Goal: Task Accomplishment & Management: Complete application form

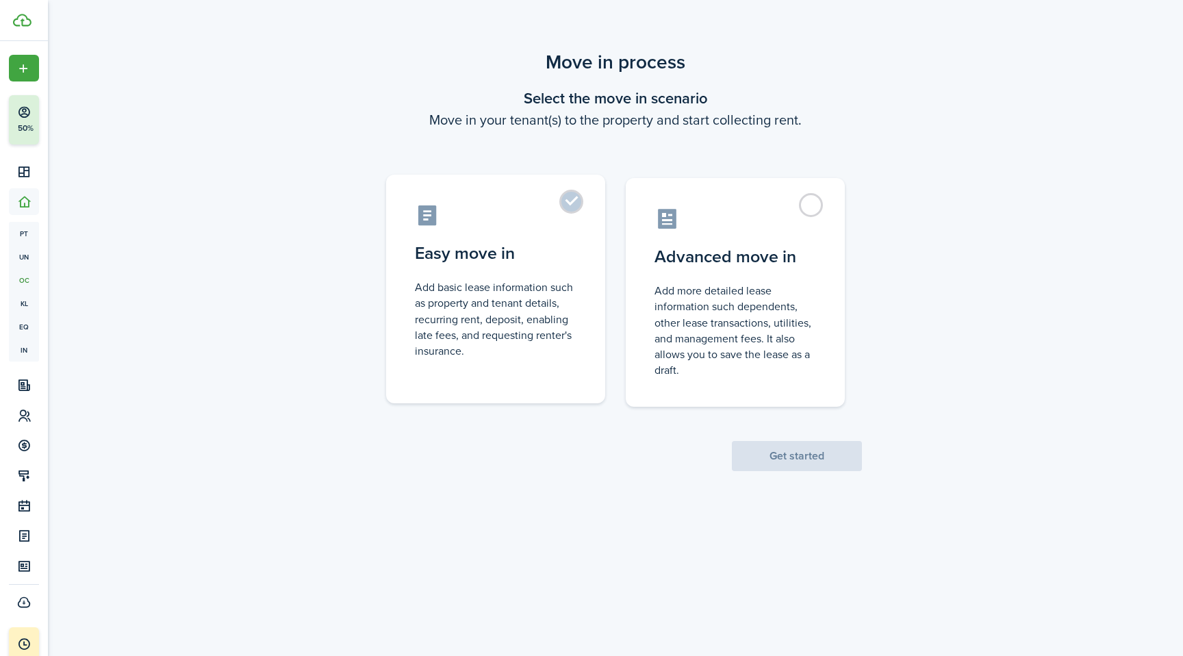
click at [574, 202] on label "Easy move in Add basic lease information such as property and tenant details, r…" at bounding box center [495, 289] width 219 height 229
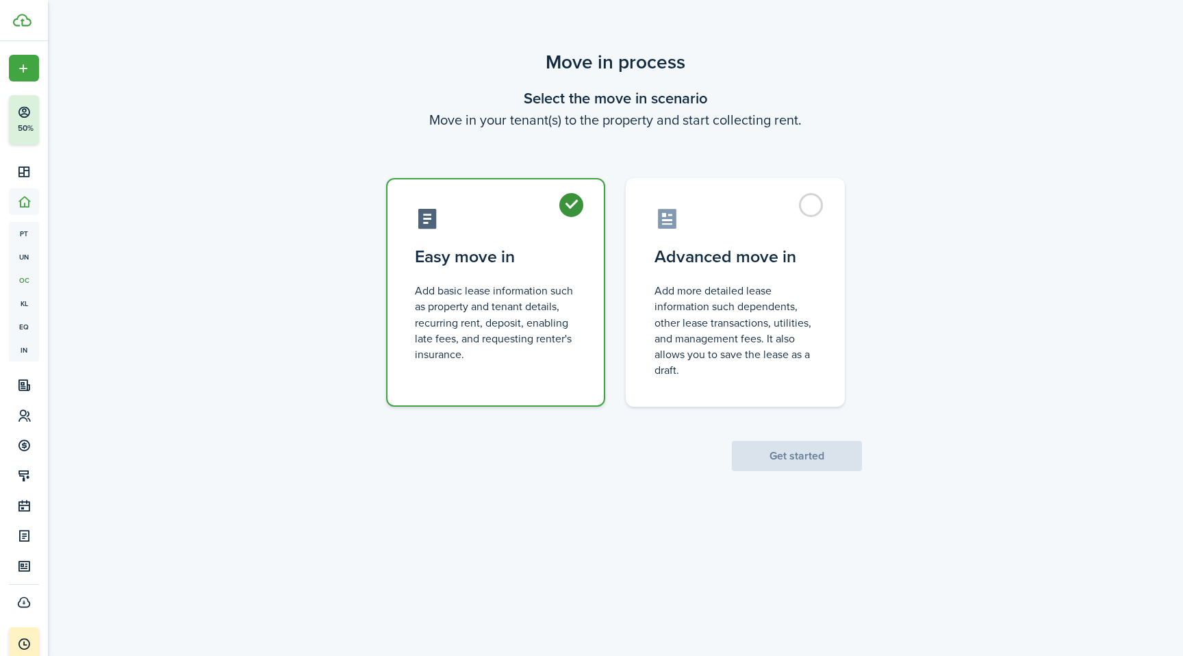
radio input "true"
click at [800, 448] on button "Get started" at bounding box center [797, 456] width 130 height 30
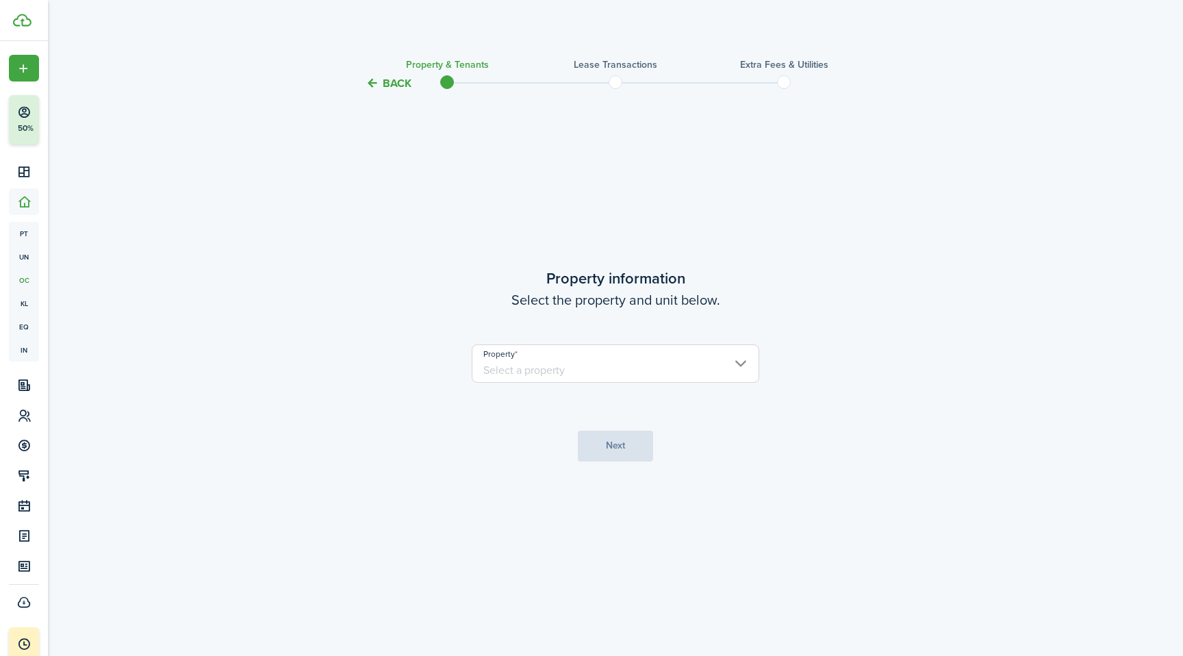
click at [597, 364] on input "Property" at bounding box center [616, 363] width 288 height 38
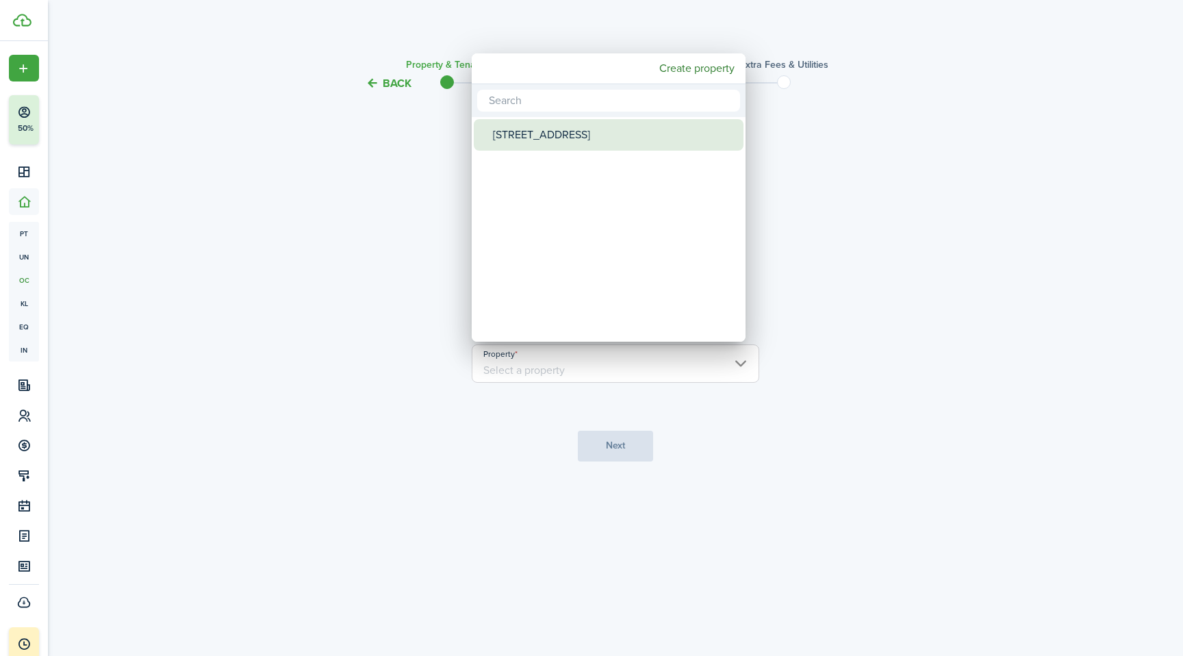
click at [524, 130] on div "[STREET_ADDRESS]" at bounding box center [614, 134] width 242 height 31
type input "[STREET_ADDRESS]"
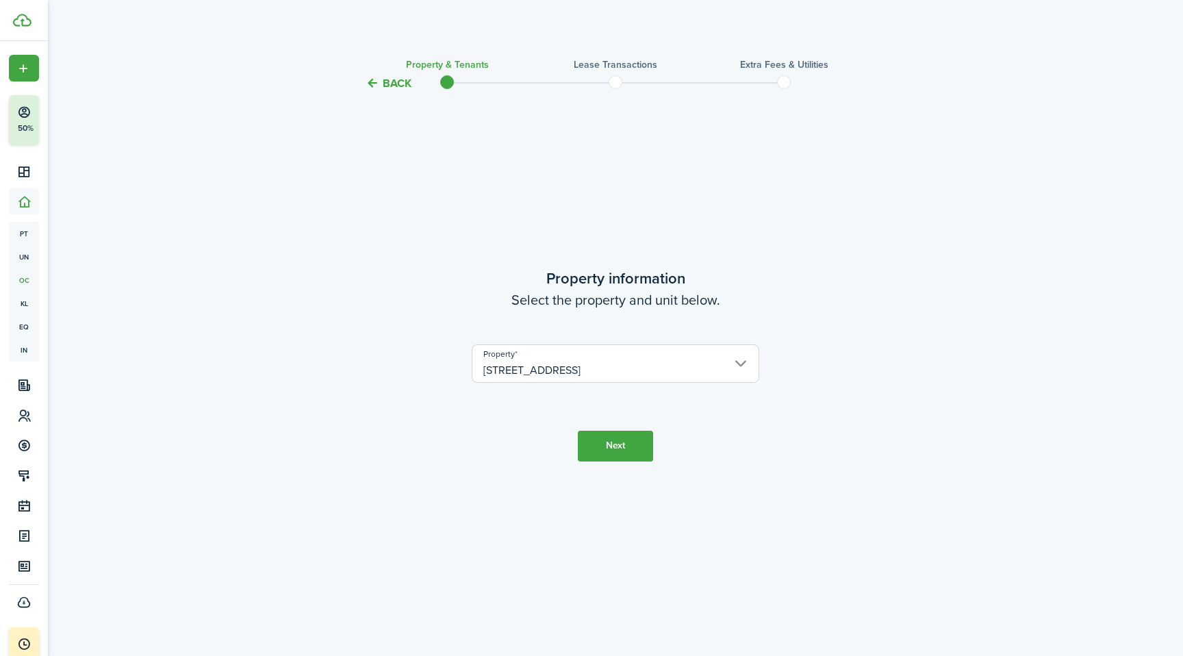
click at [622, 452] on button "Next" at bounding box center [615, 446] width 75 height 31
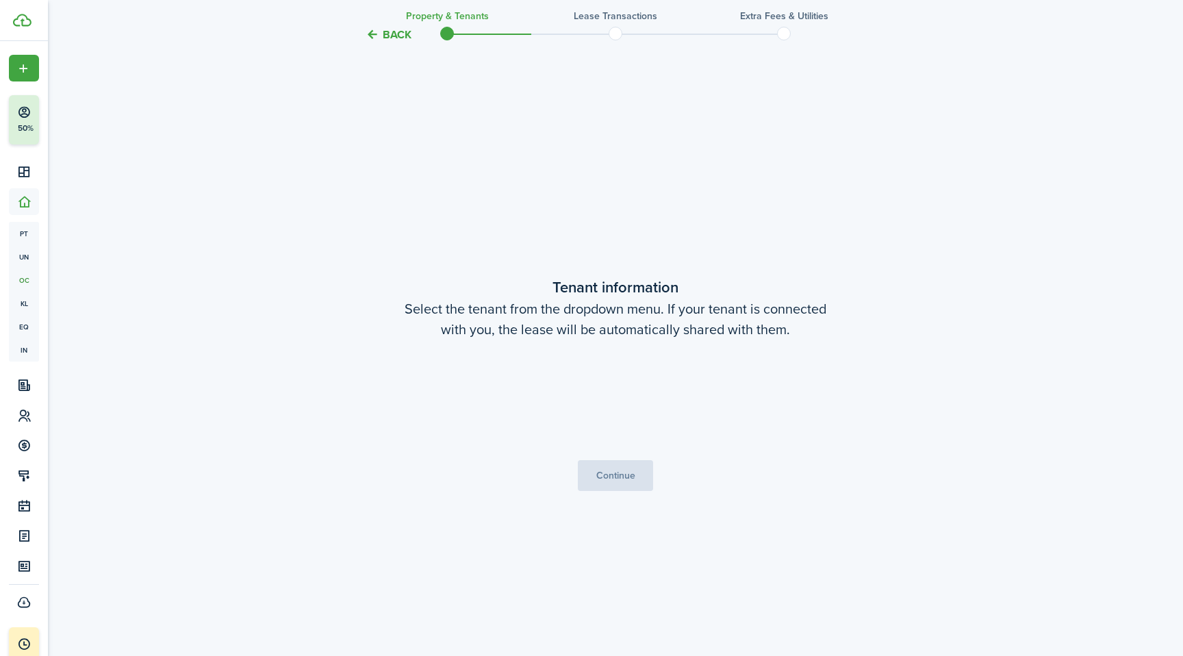
scroll to position [564, 0]
click at [635, 468] on button "Continue" at bounding box center [615, 474] width 75 height 31
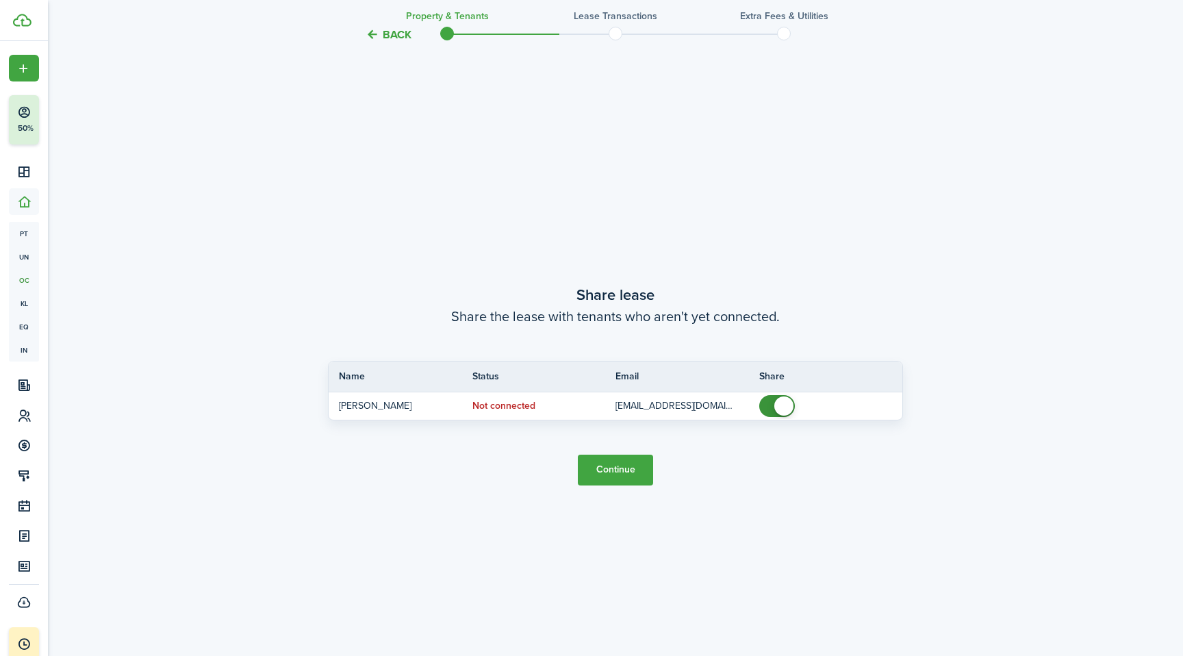
scroll to position [1220, 0]
click at [633, 474] on button "Continue" at bounding box center [615, 468] width 75 height 31
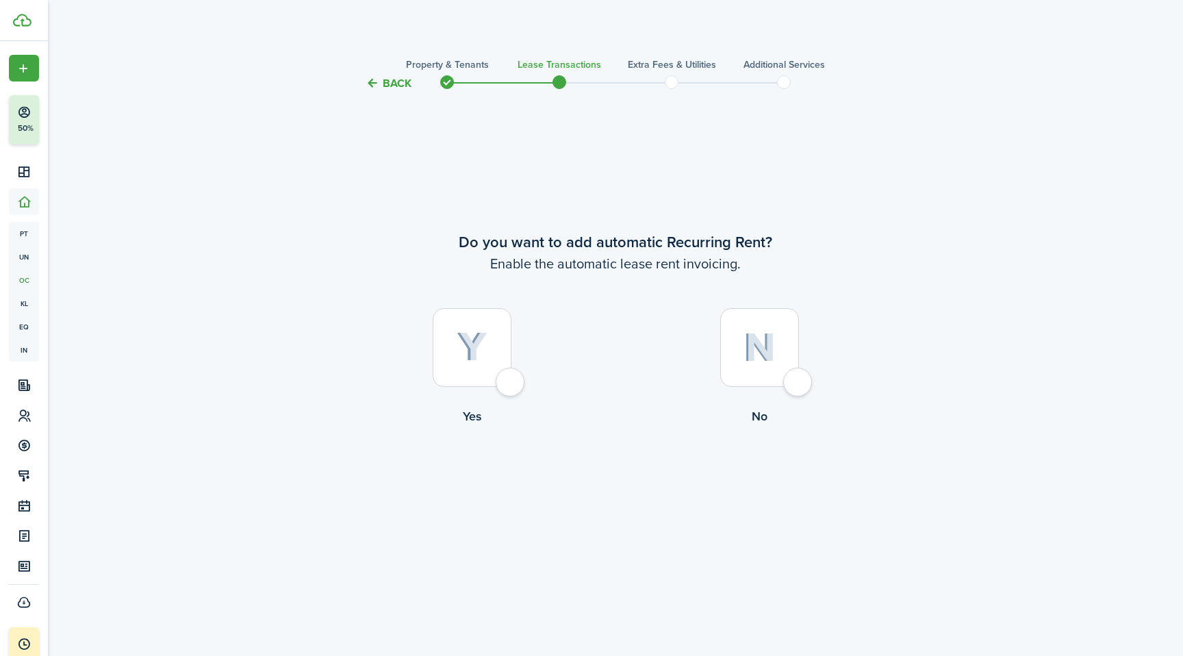
click at [511, 385] on div at bounding box center [472, 347] width 79 height 79
radio input "true"
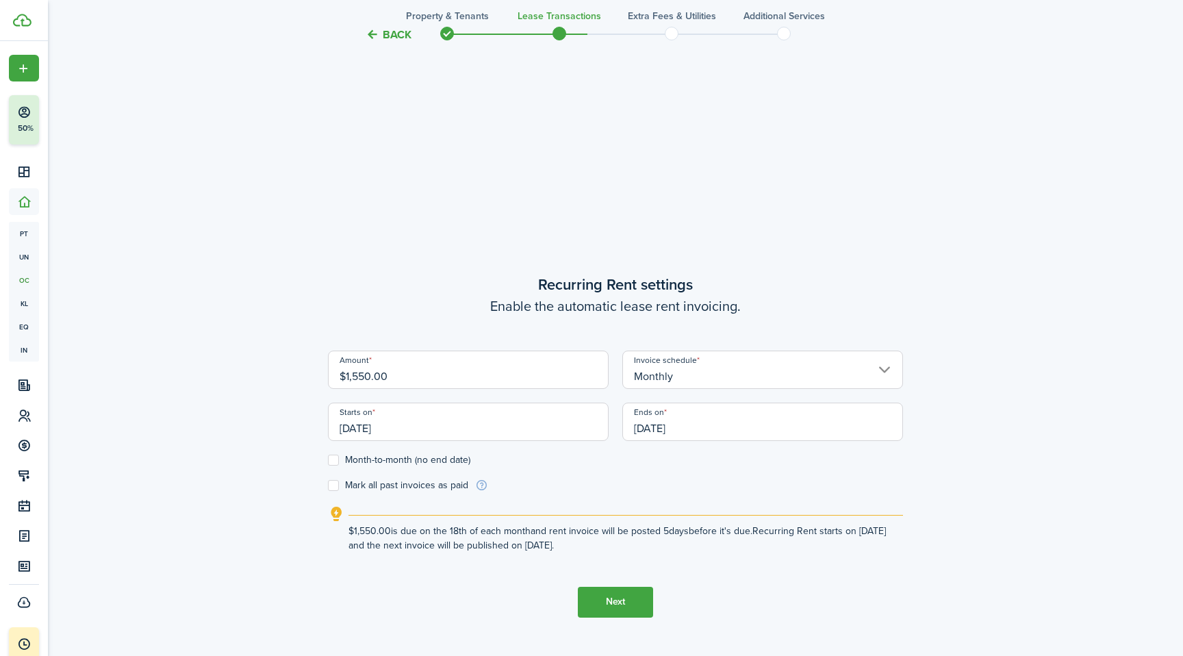
scroll to position [656, 0]
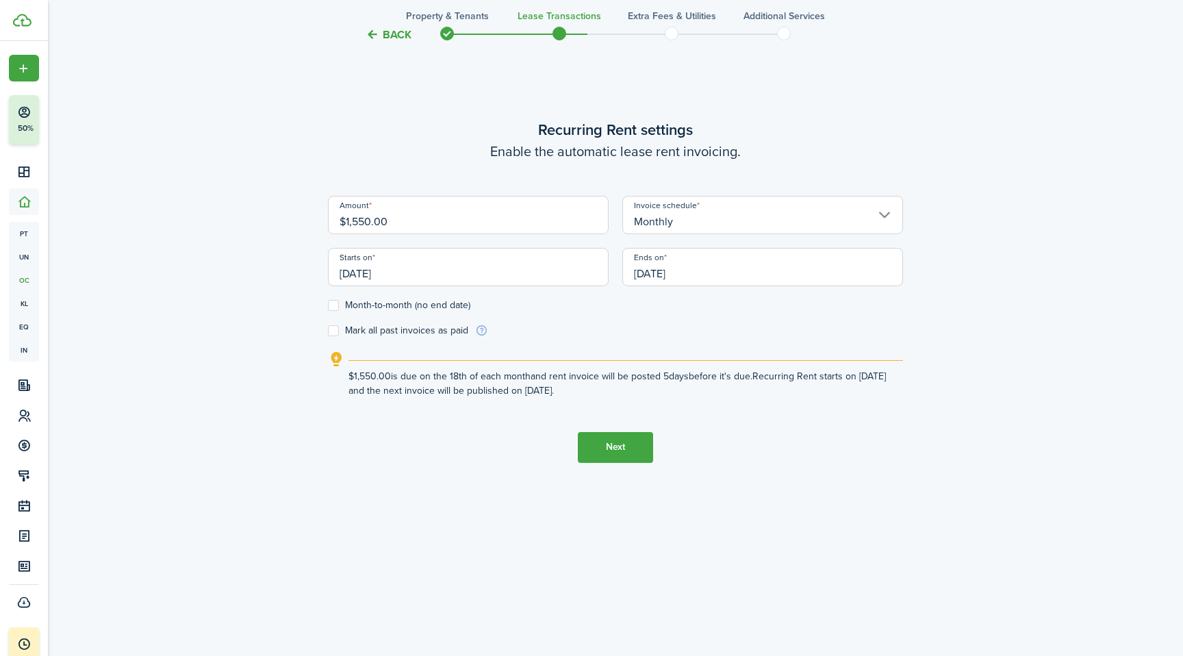
click at [391, 29] on button "Back" at bounding box center [389, 34] width 46 height 14
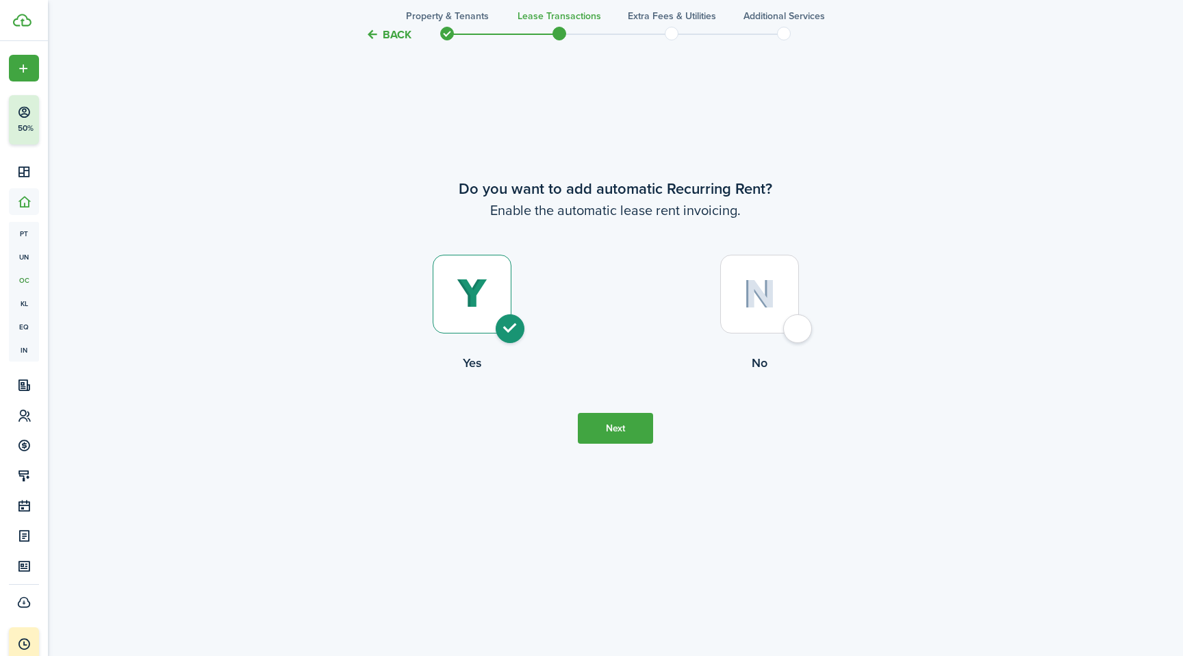
scroll to position [0, 0]
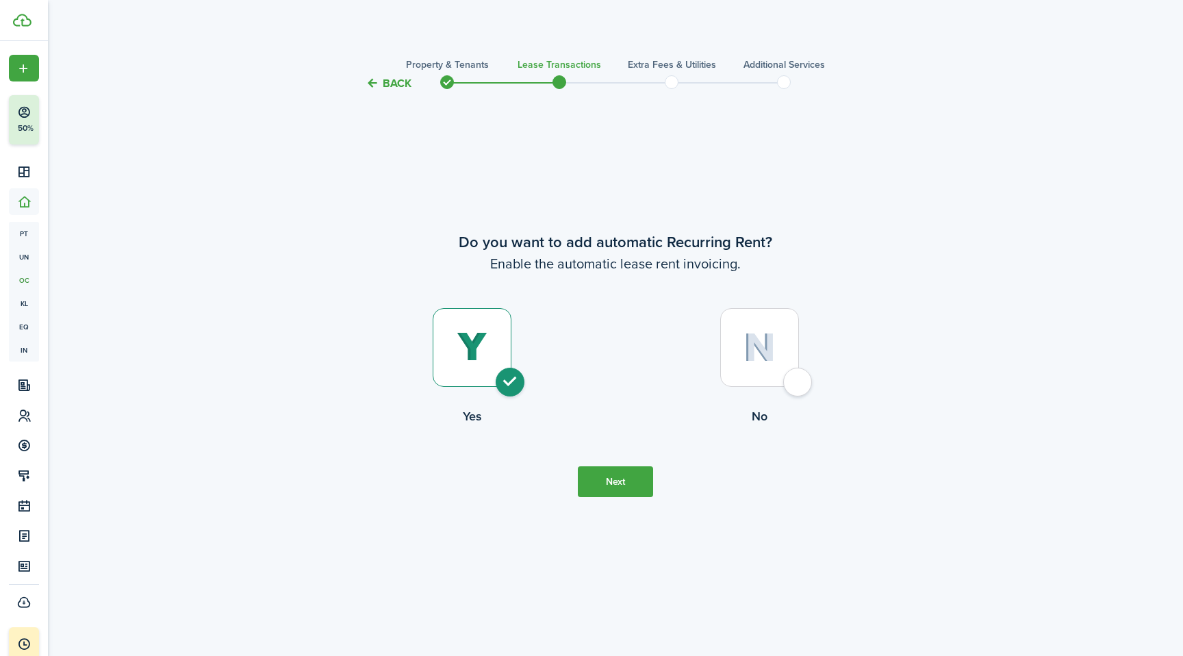
click at [391, 29] on dashboard-content "Back Property & Tenants Lease Transactions Extra fees & Utilities Additional Se…" at bounding box center [615, 656] width 1135 height 1312
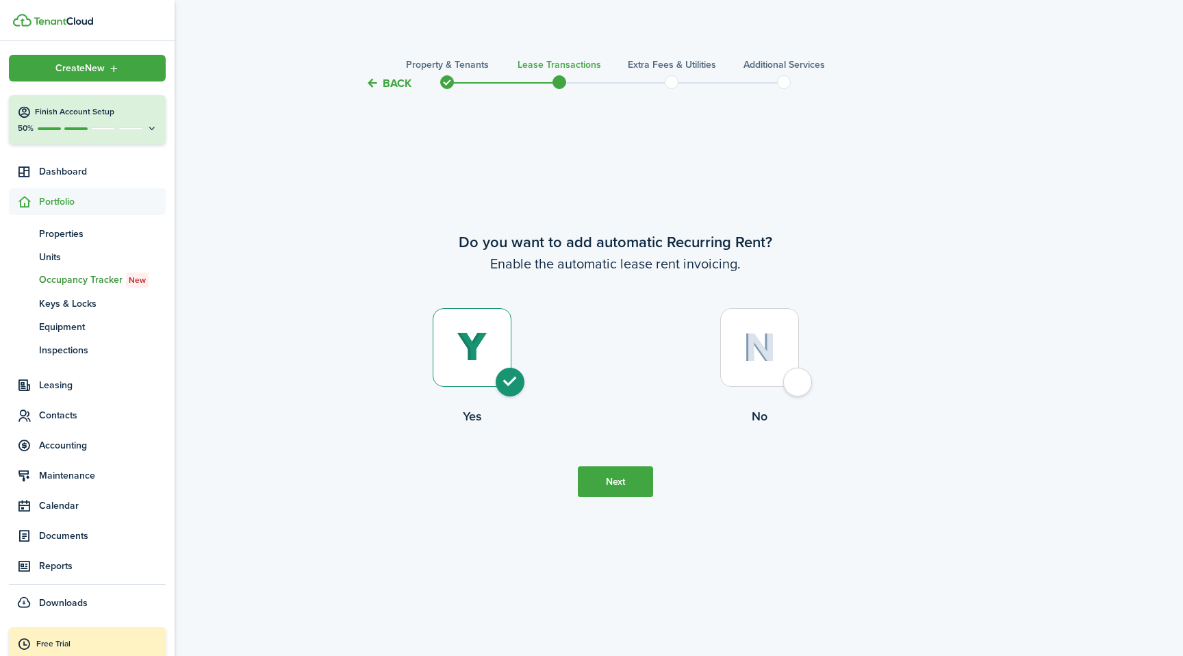
click at [65, 205] on span "Portfolio" at bounding box center [102, 201] width 127 height 14
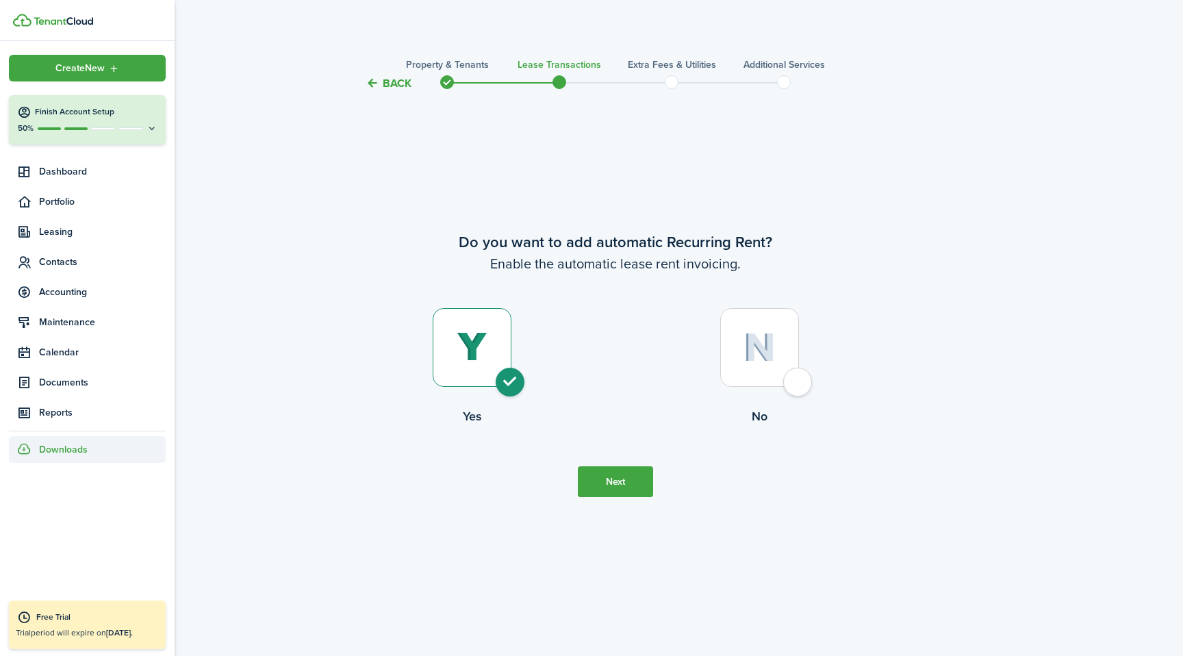
click at [53, 457] on div "Downloads" at bounding box center [87, 449] width 157 height 27
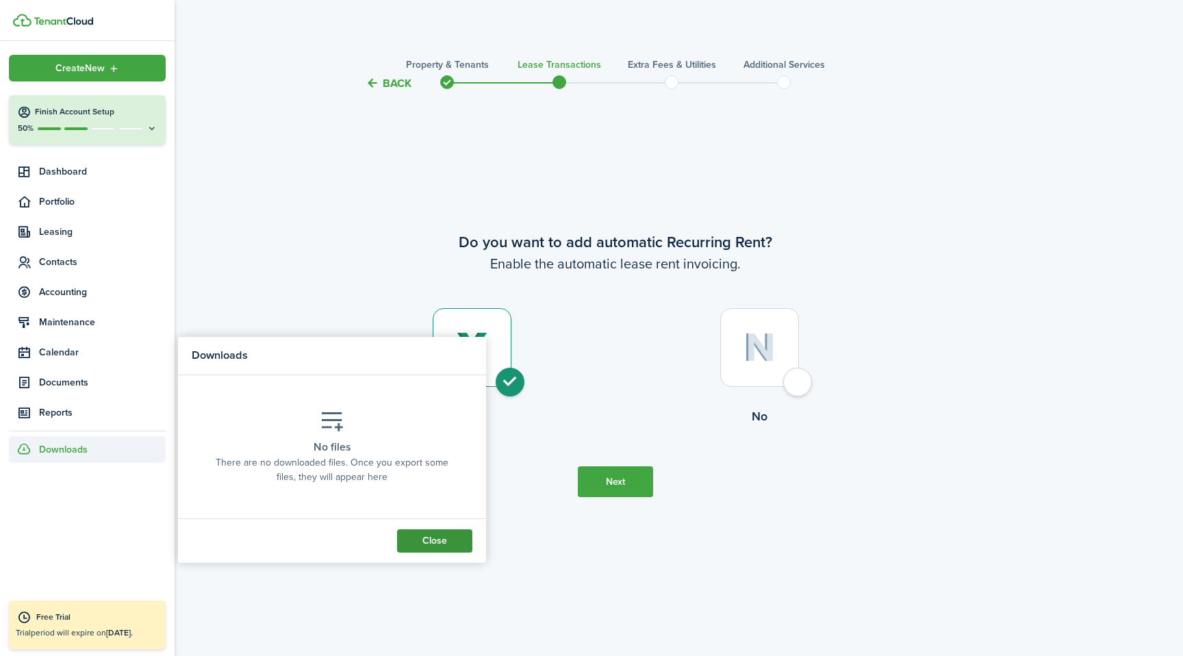
click at [444, 546] on button "Close" at bounding box center [434, 540] width 75 height 23
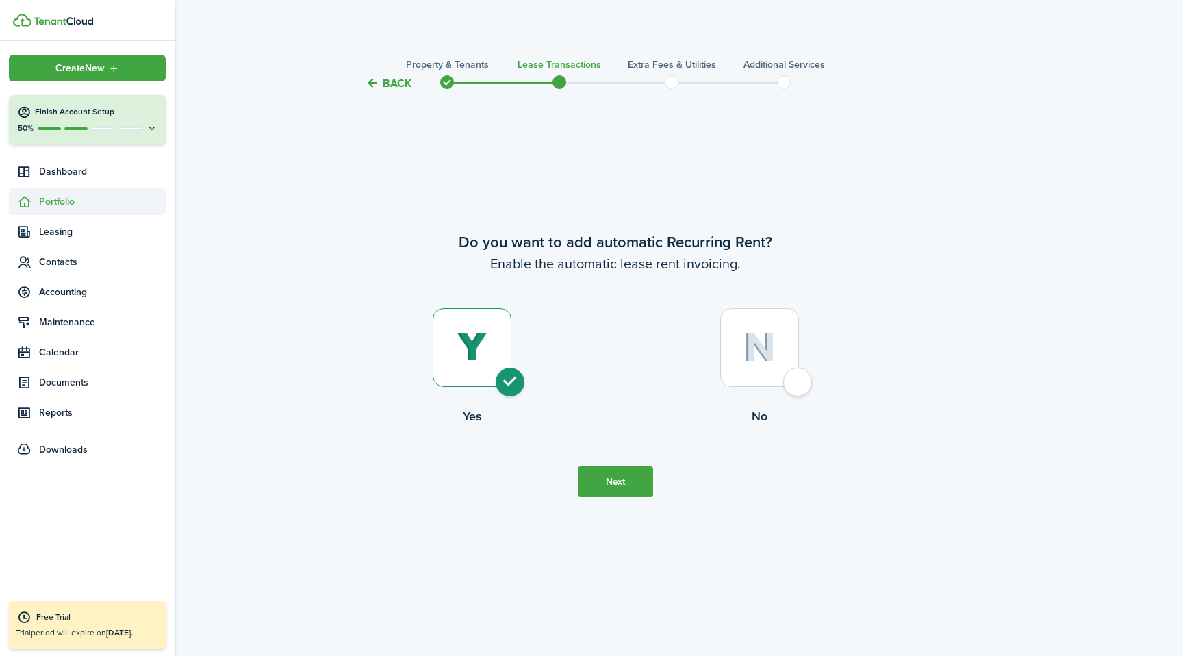
click at [71, 199] on span "Portfolio" at bounding box center [102, 201] width 127 height 14
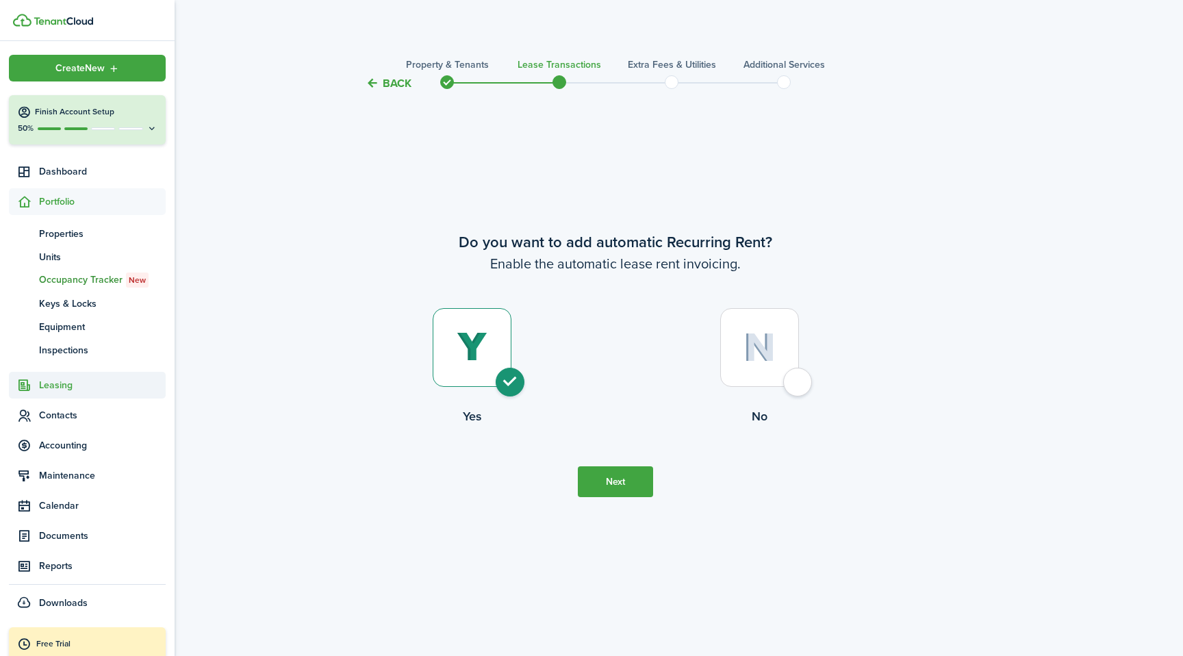
click at [64, 379] on span "Leasing" at bounding box center [102, 385] width 127 height 14
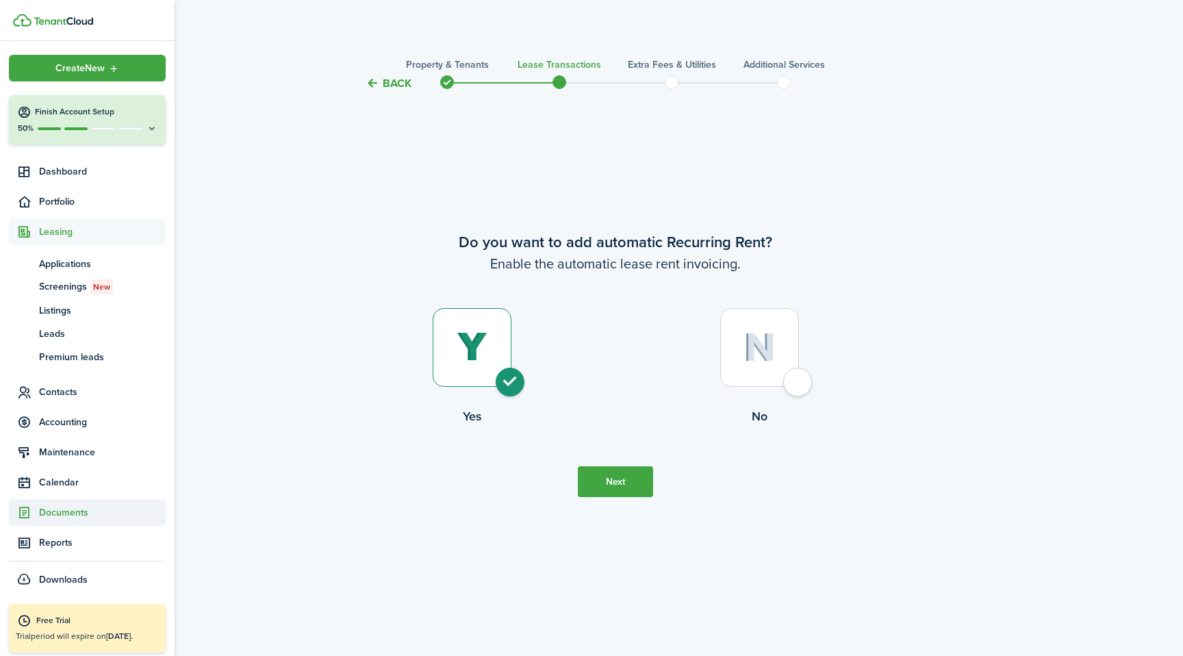
click at [63, 510] on span "Documents" at bounding box center [102, 512] width 127 height 14
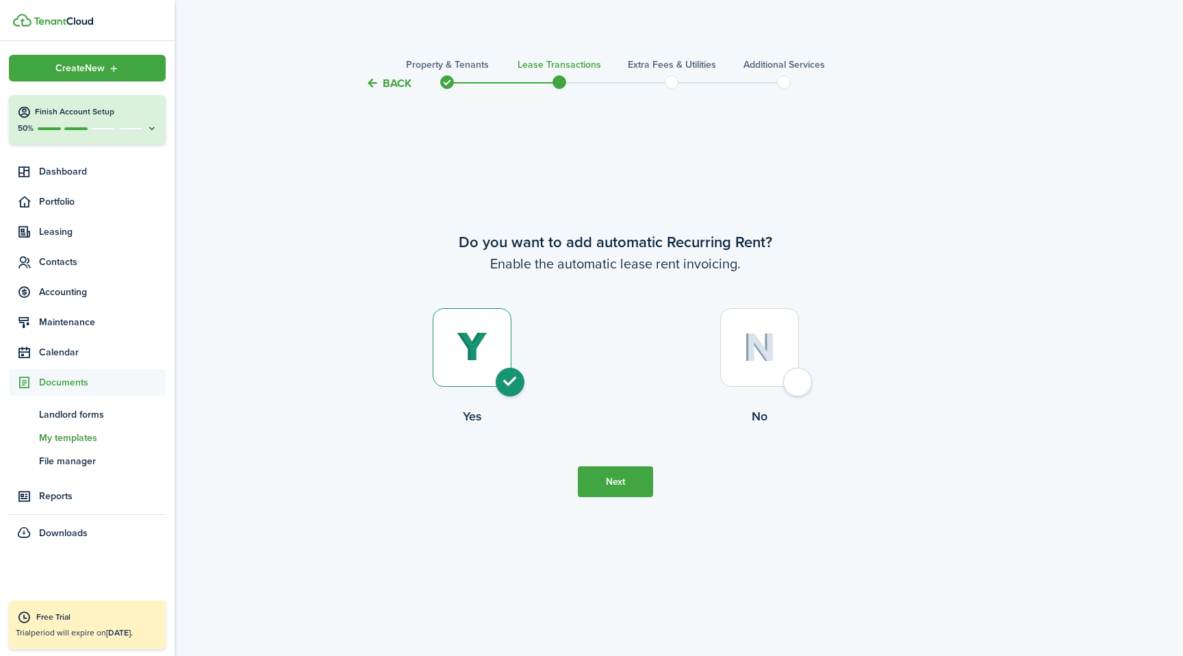
click at [89, 442] on span "My templates" at bounding box center [102, 438] width 127 height 14
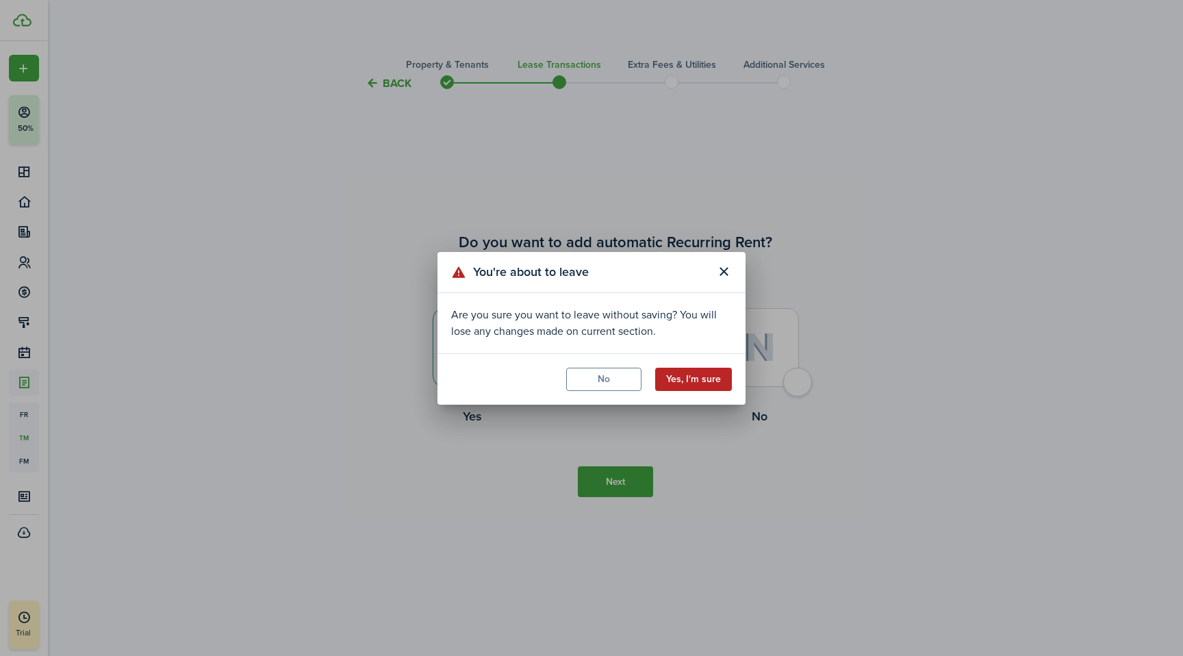
click at [712, 381] on button "Yes, I'm sure" at bounding box center [693, 379] width 77 height 23
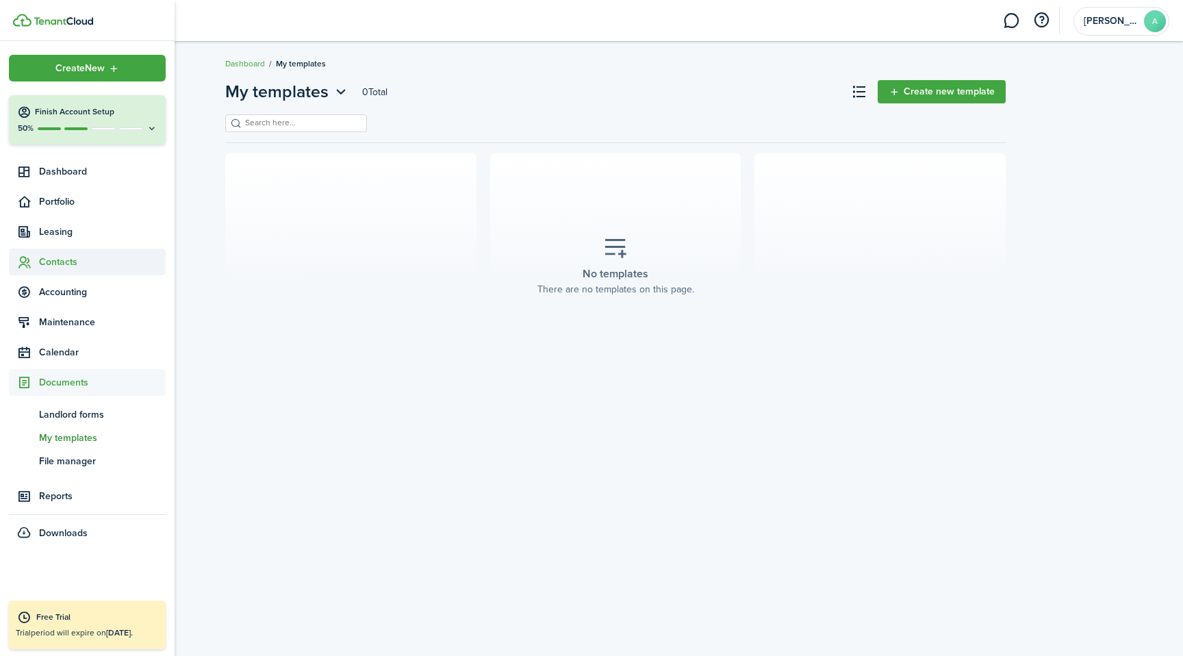
click at [79, 255] on span "Contacts" at bounding box center [102, 262] width 127 height 14
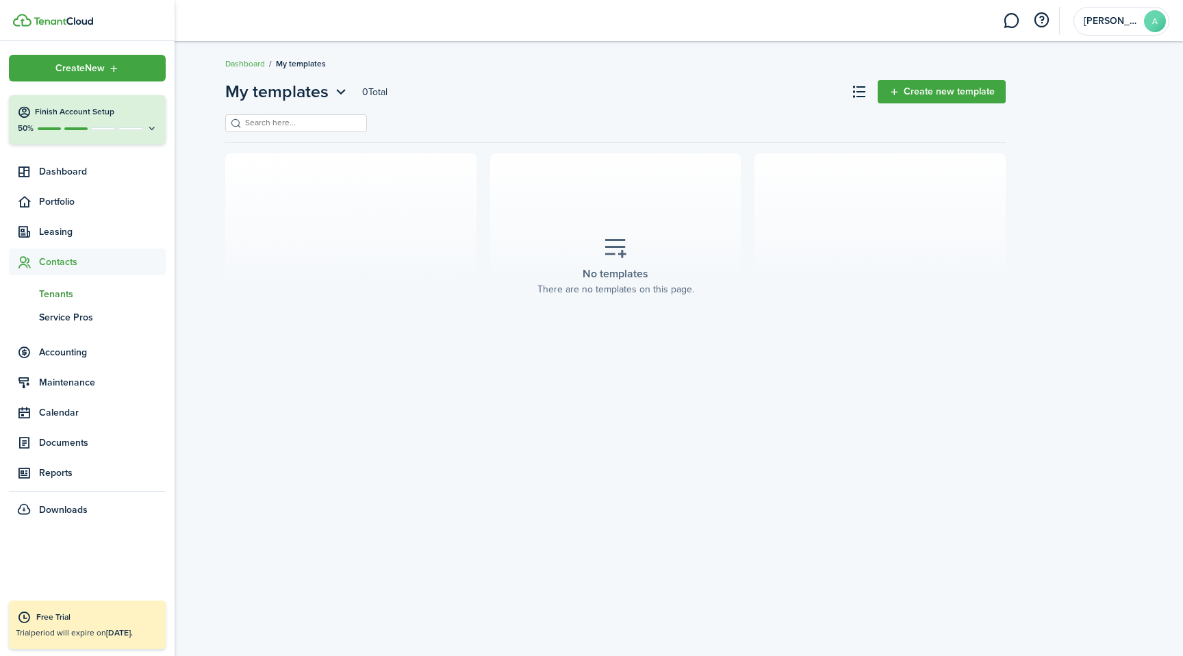
click at [67, 289] on span "Tenants" at bounding box center [102, 294] width 127 height 14
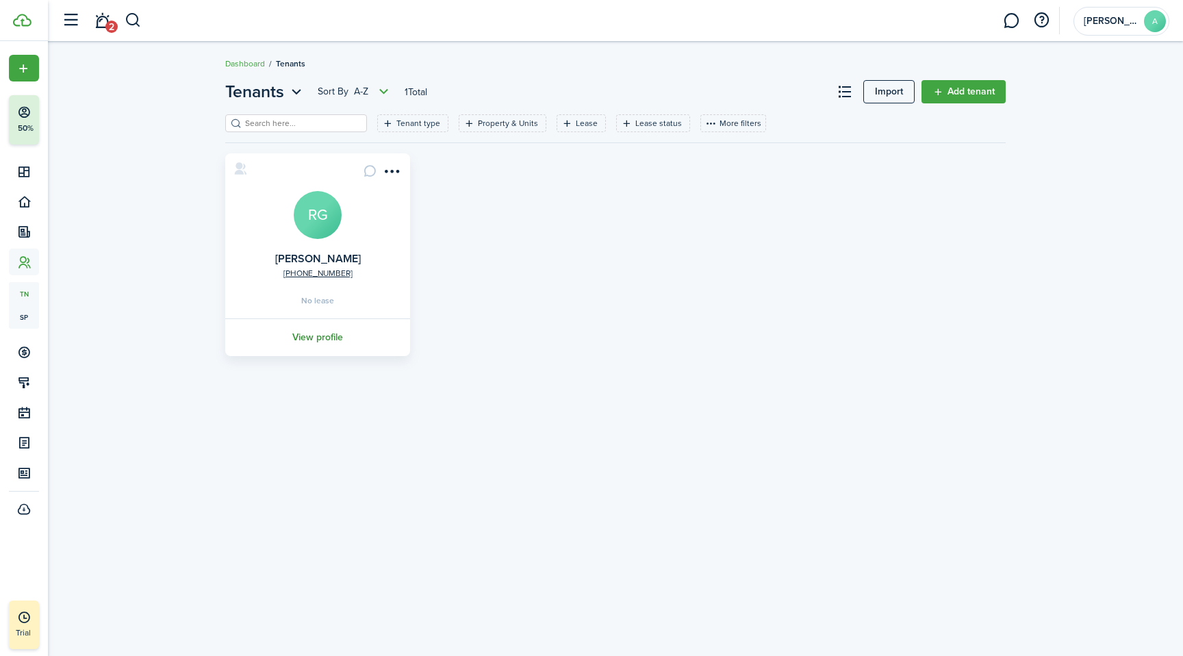
click at [318, 330] on link "View profile" at bounding box center [317, 337] width 189 height 38
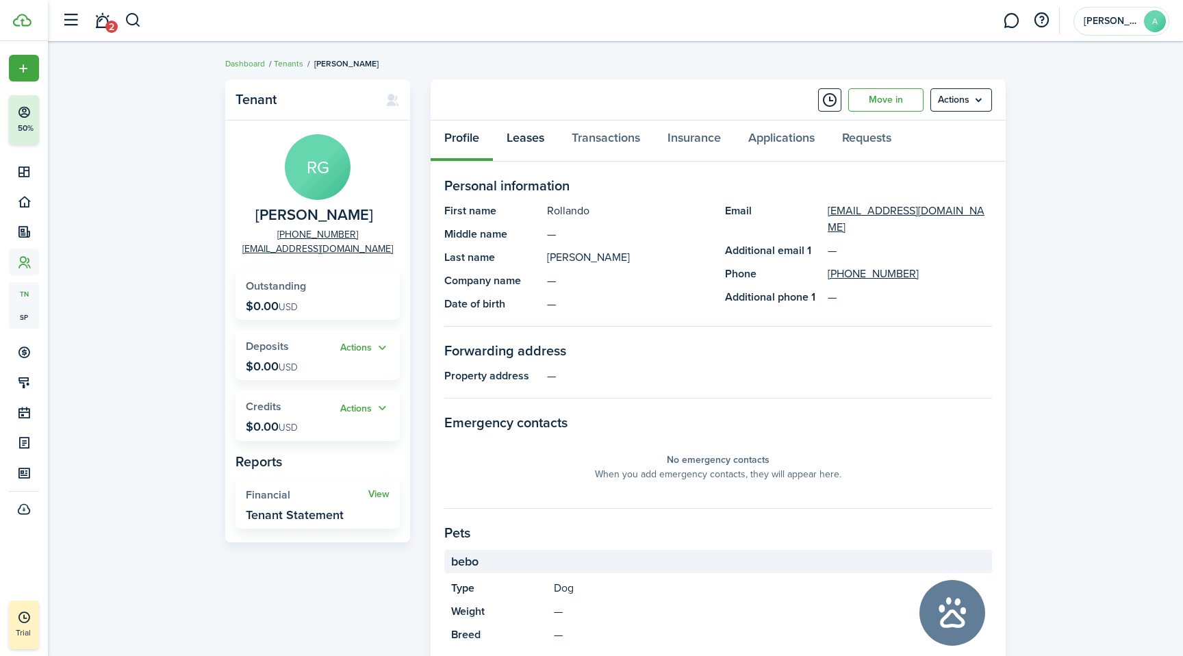
click at [536, 142] on link "Leases" at bounding box center [525, 141] width 65 height 41
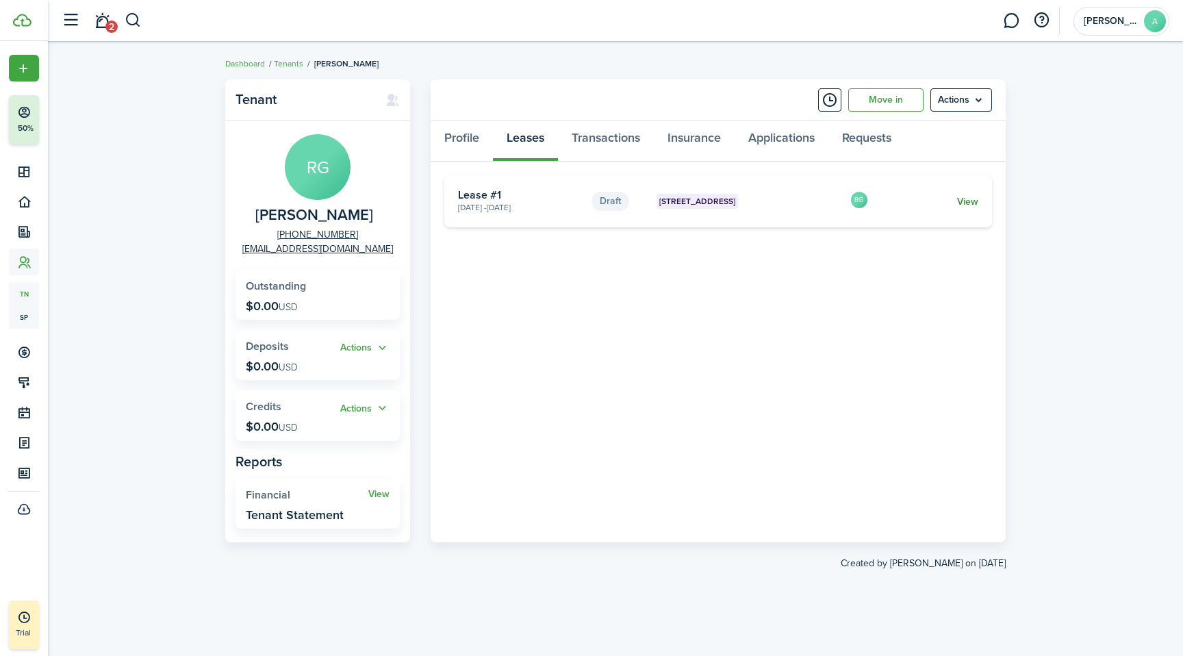
click at [965, 201] on link "View" at bounding box center [967, 201] width 21 height 14
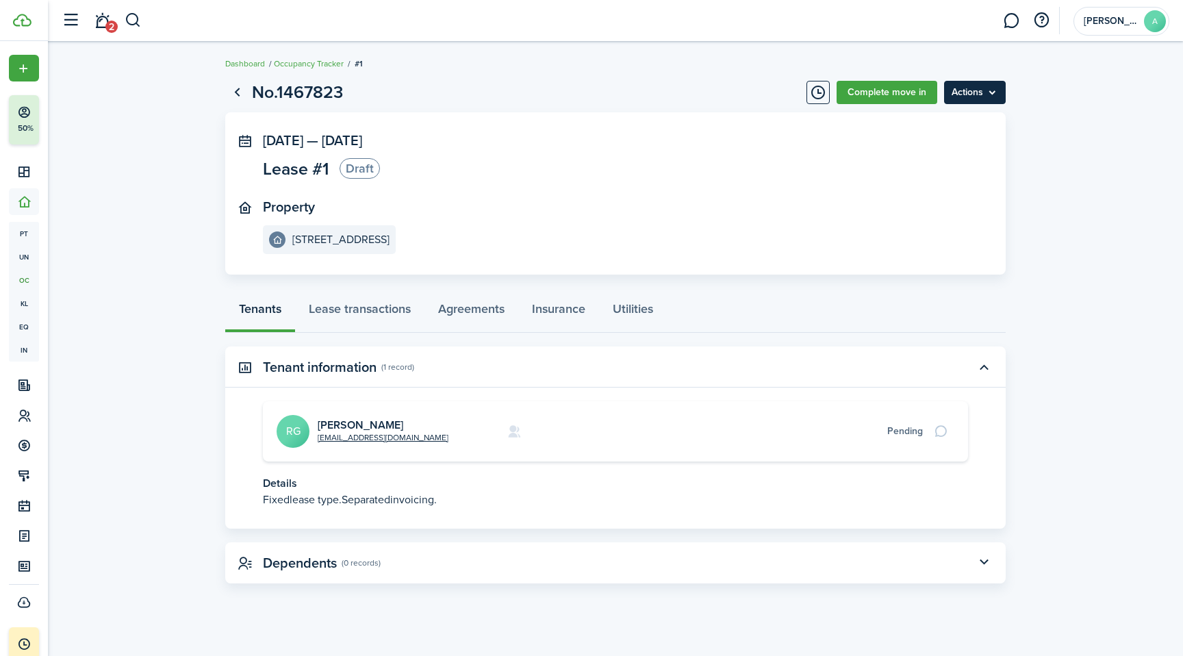
click at [991, 94] on menu-btn "Actions" at bounding box center [975, 92] width 62 height 23
click at [343, 311] on link "Lease transactions" at bounding box center [359, 312] width 129 height 41
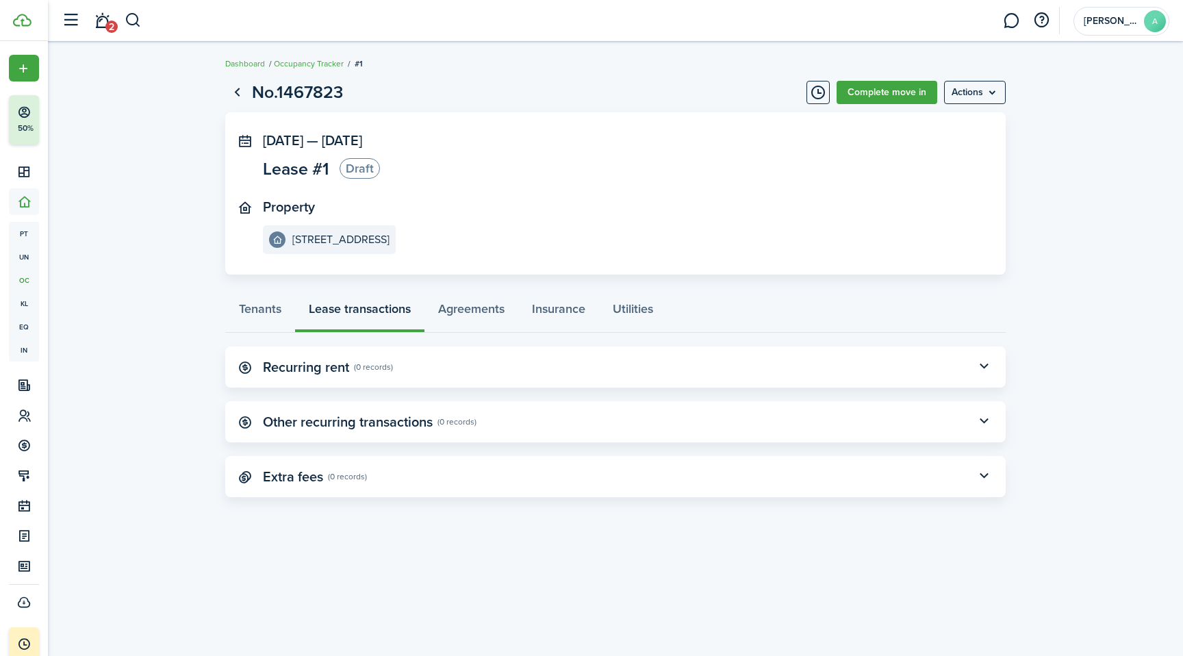
click at [969, 106] on page-view-layout "No.1467823 Complete move in Actions [DATE] — [DATE] Lease #1 Draft Property [ST…" at bounding box center [615, 288] width 794 height 431
click at [988, 86] on menu-btn "Actions" at bounding box center [975, 92] width 62 height 23
click at [811, 97] on button "Timeline" at bounding box center [818, 92] width 23 height 23
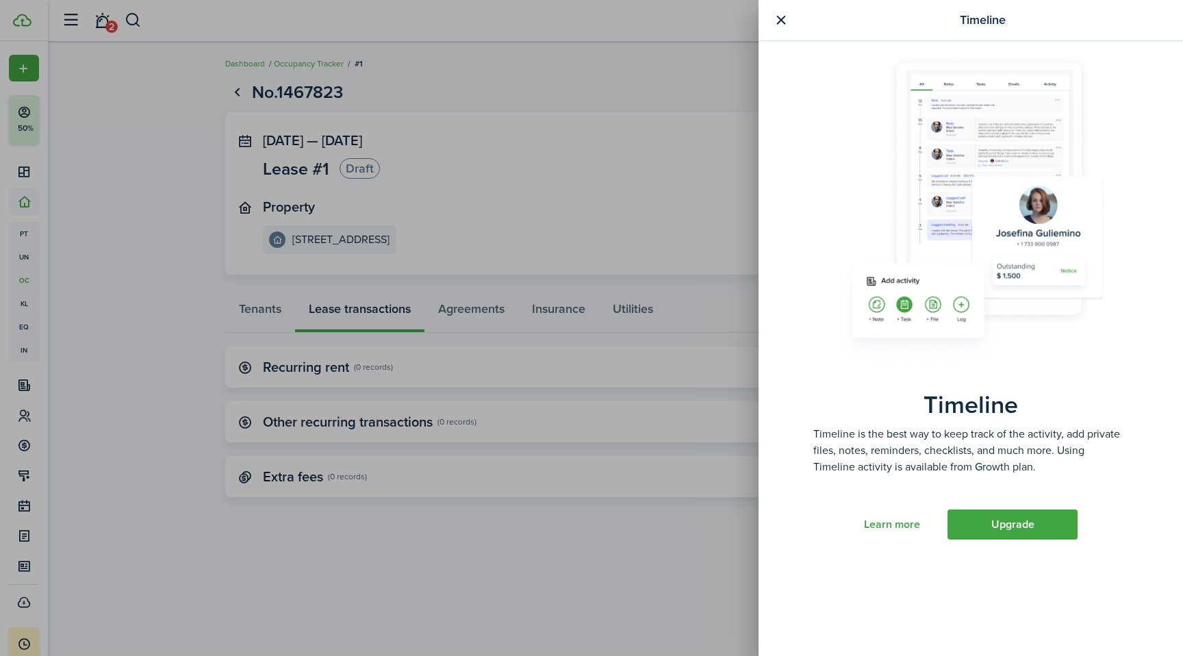
click at [780, 22] on button "button" at bounding box center [780, 20] width 17 height 17
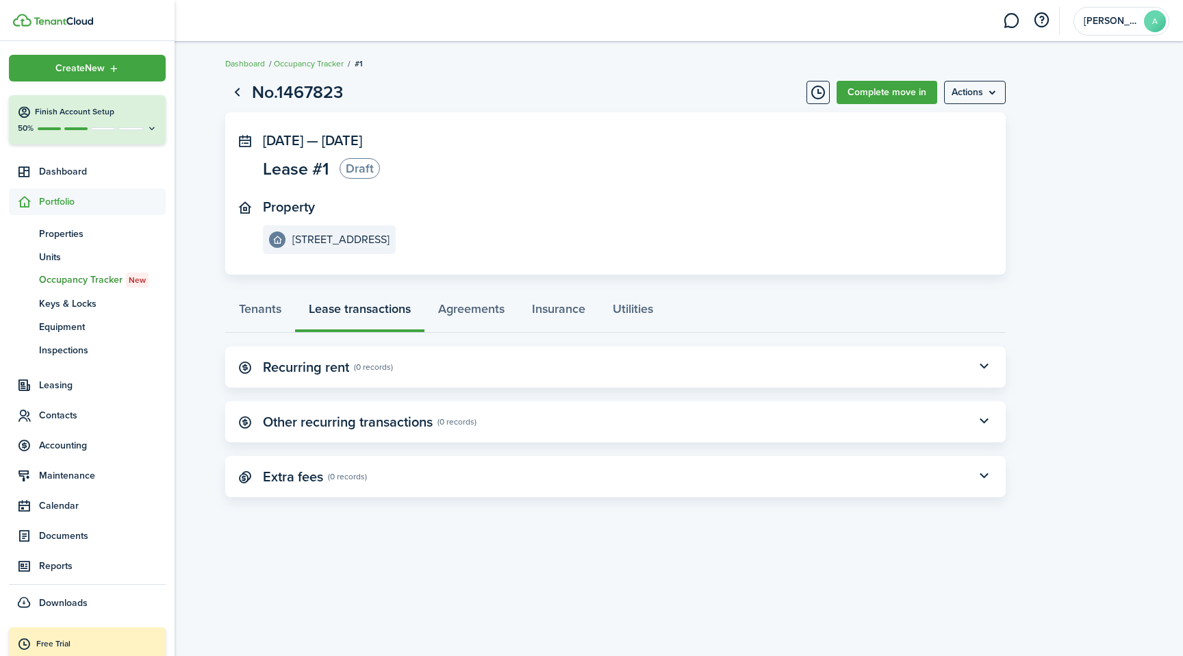
click at [73, 199] on span "Portfolio" at bounding box center [102, 201] width 127 height 14
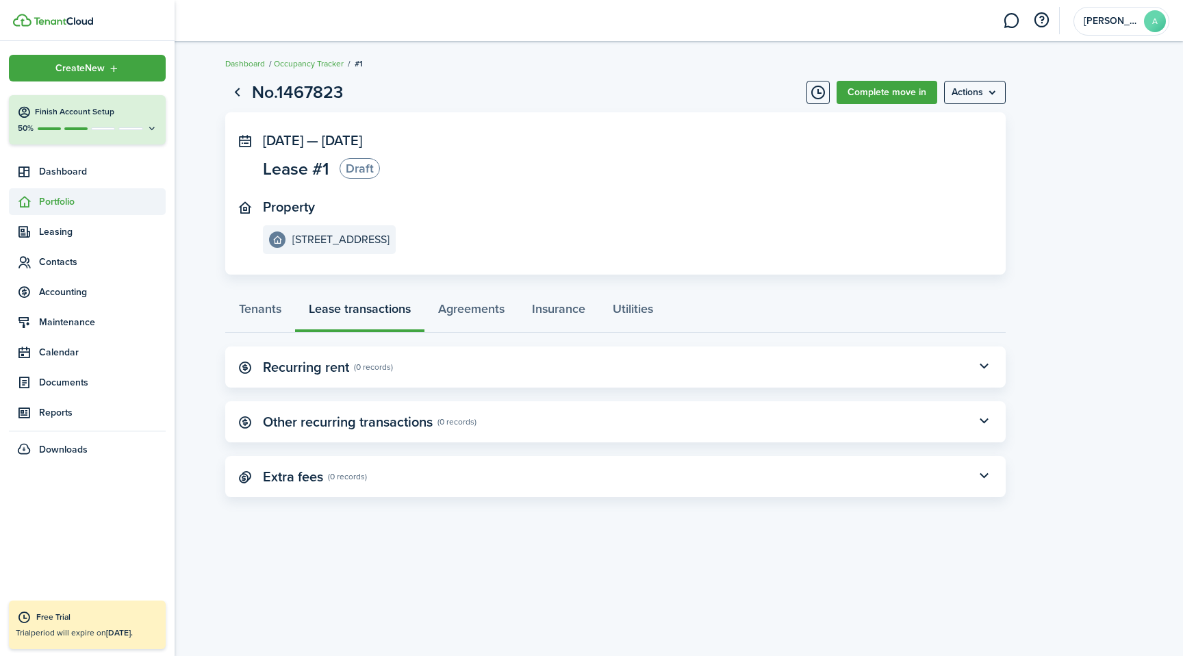
click at [73, 199] on span "Portfolio" at bounding box center [102, 201] width 127 height 14
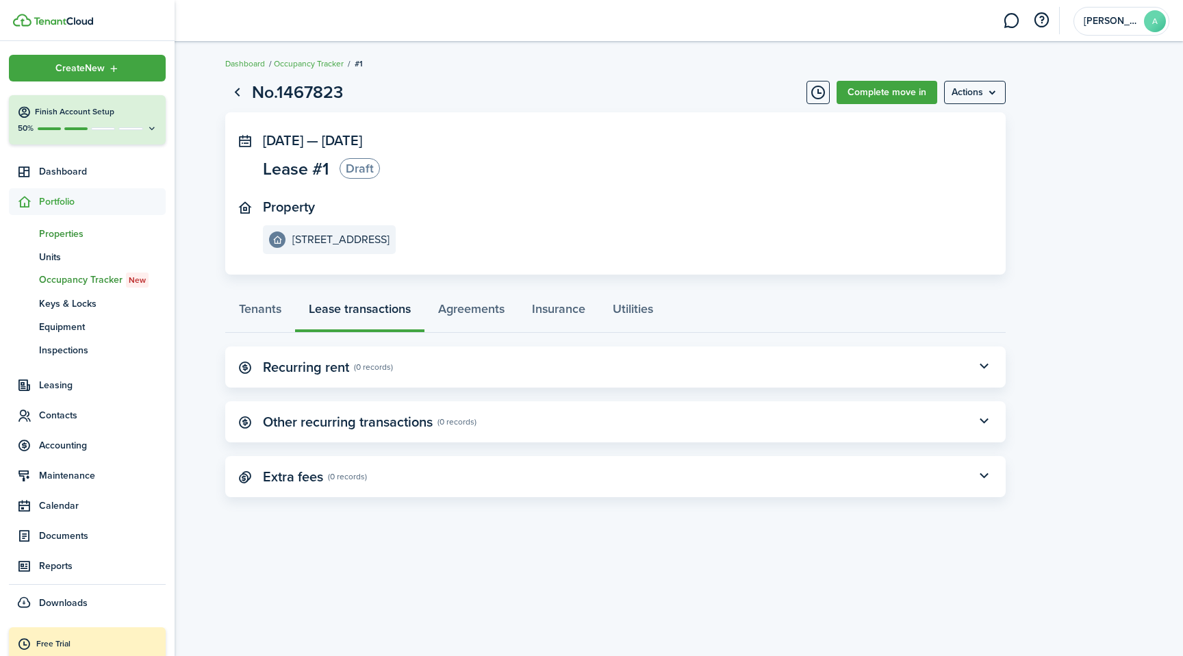
click at [80, 232] on span "Properties" at bounding box center [102, 234] width 127 height 14
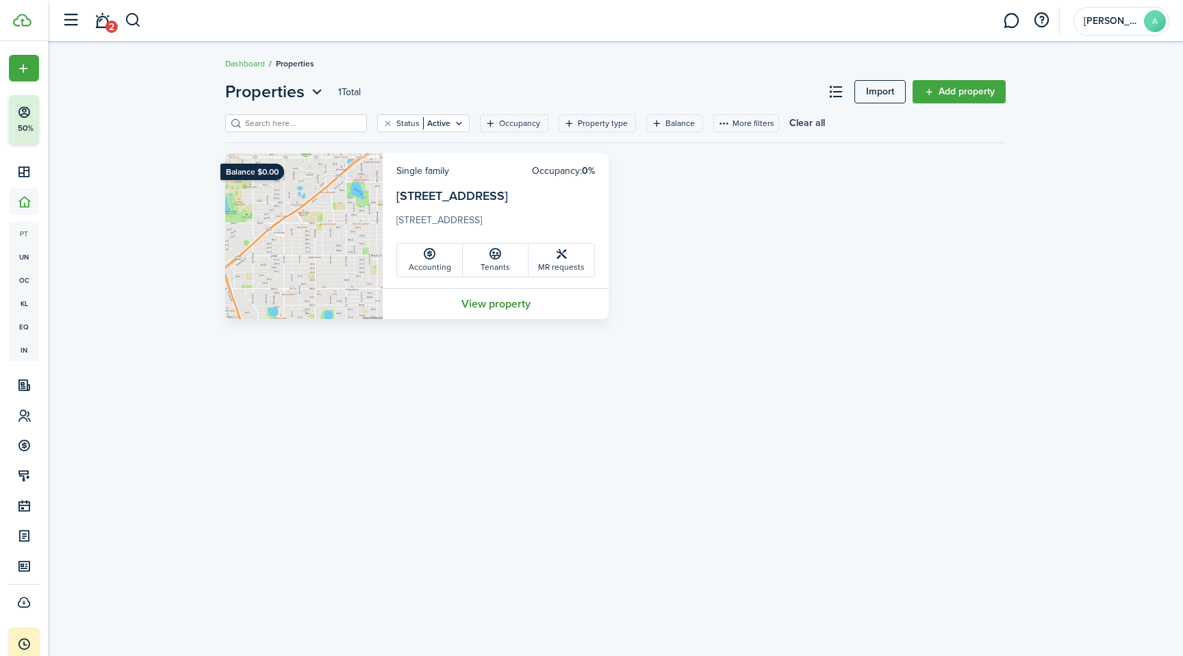
click at [487, 305] on link "View property" at bounding box center [496, 303] width 226 height 31
